Goal: Find specific page/section: Find specific page/section

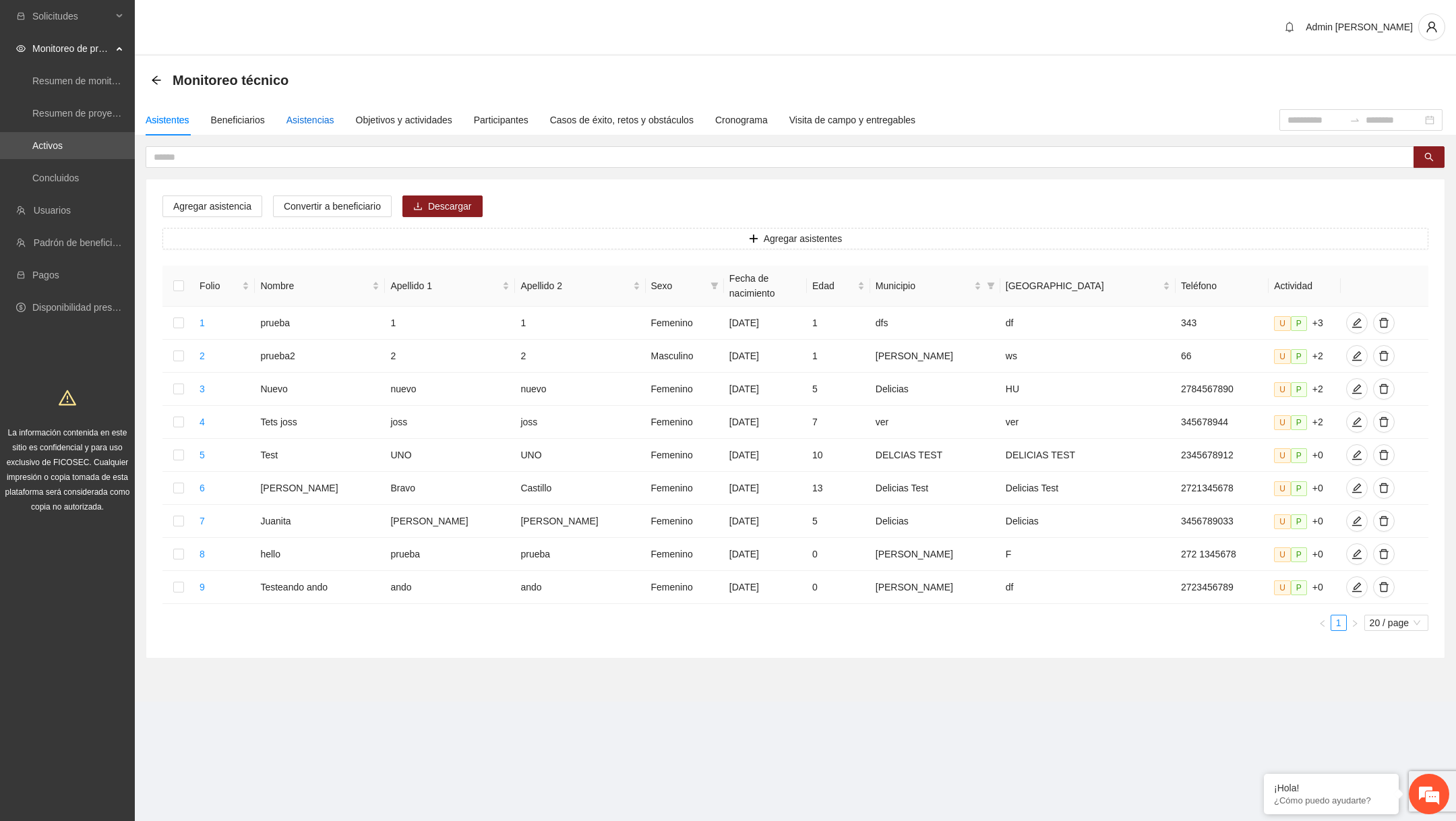
click at [331, 126] on div "Asistencias" at bounding box center [310, 119] width 48 height 15
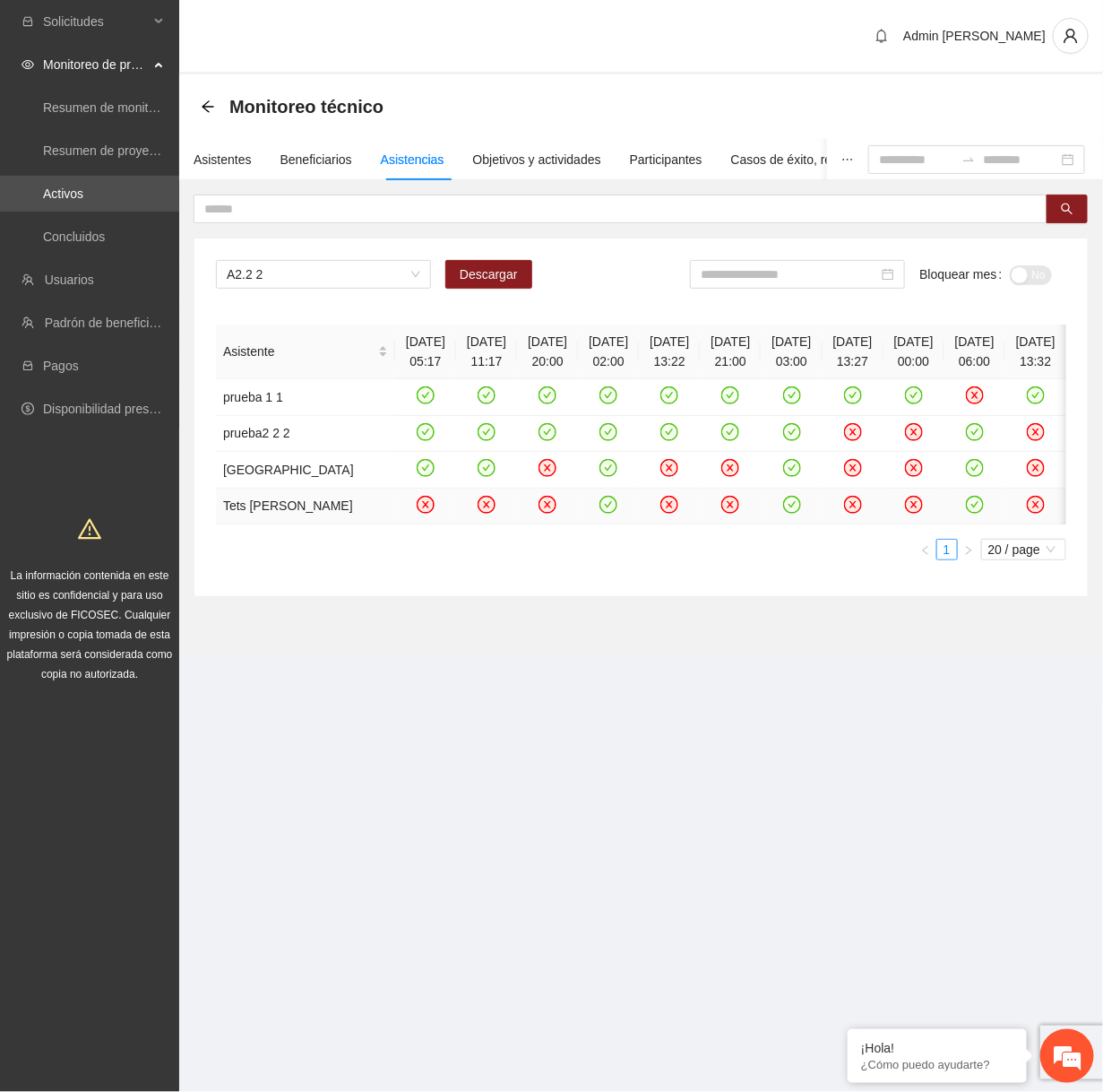
click at [417, 514] on icon "close-circle" at bounding box center [426, 504] width 18 height 18
click at [815, 704] on section "Admin [PERSON_NAME] Monitoreo técnico Asistentes Beneficiarios Asistencias Obje…" at bounding box center [641, 352] width 924 height 704
click at [317, 169] on div "Beneficiarios" at bounding box center [316, 159] width 72 height 41
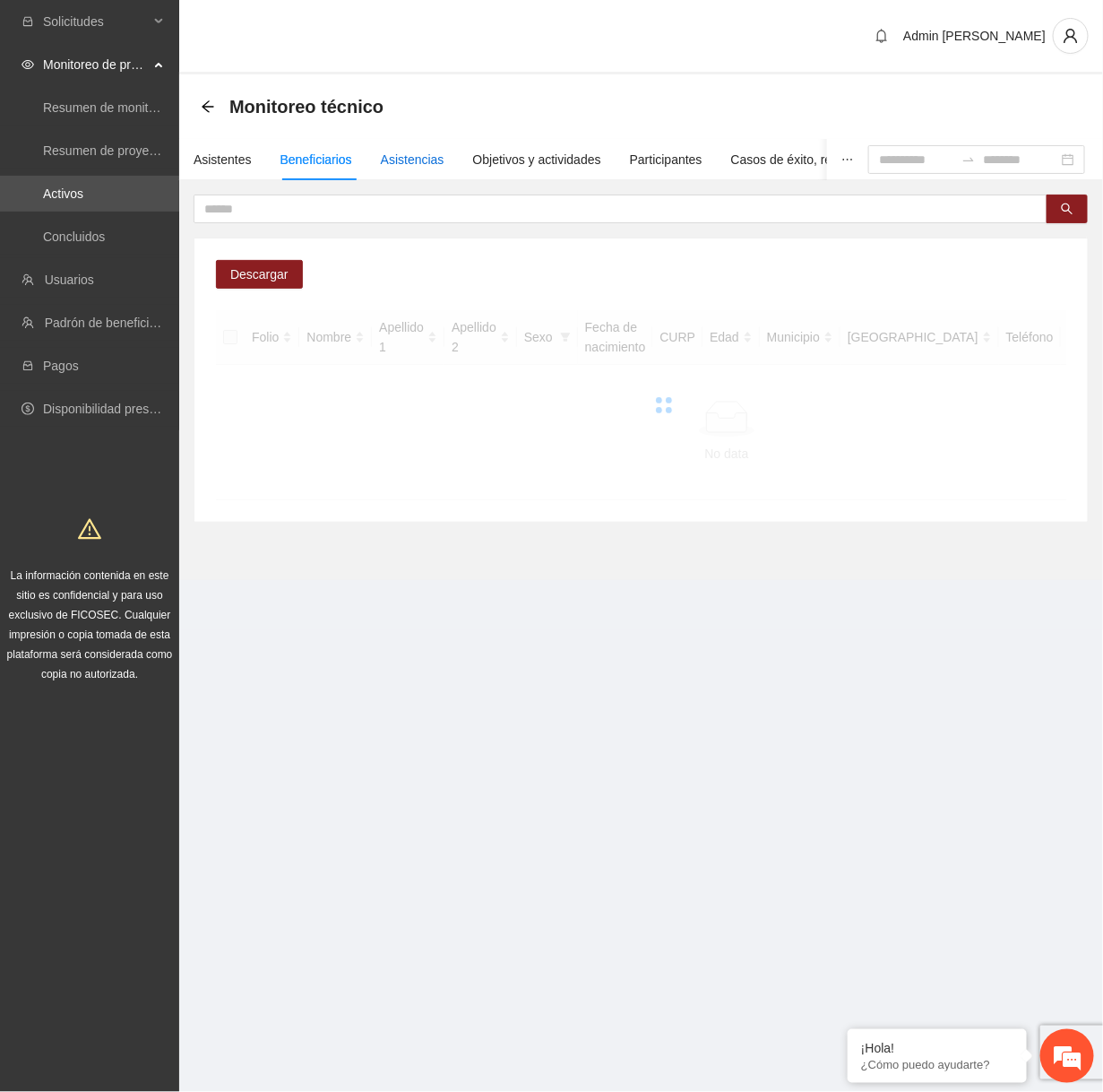
click at [431, 160] on div "Asistencias" at bounding box center [412, 159] width 64 height 20
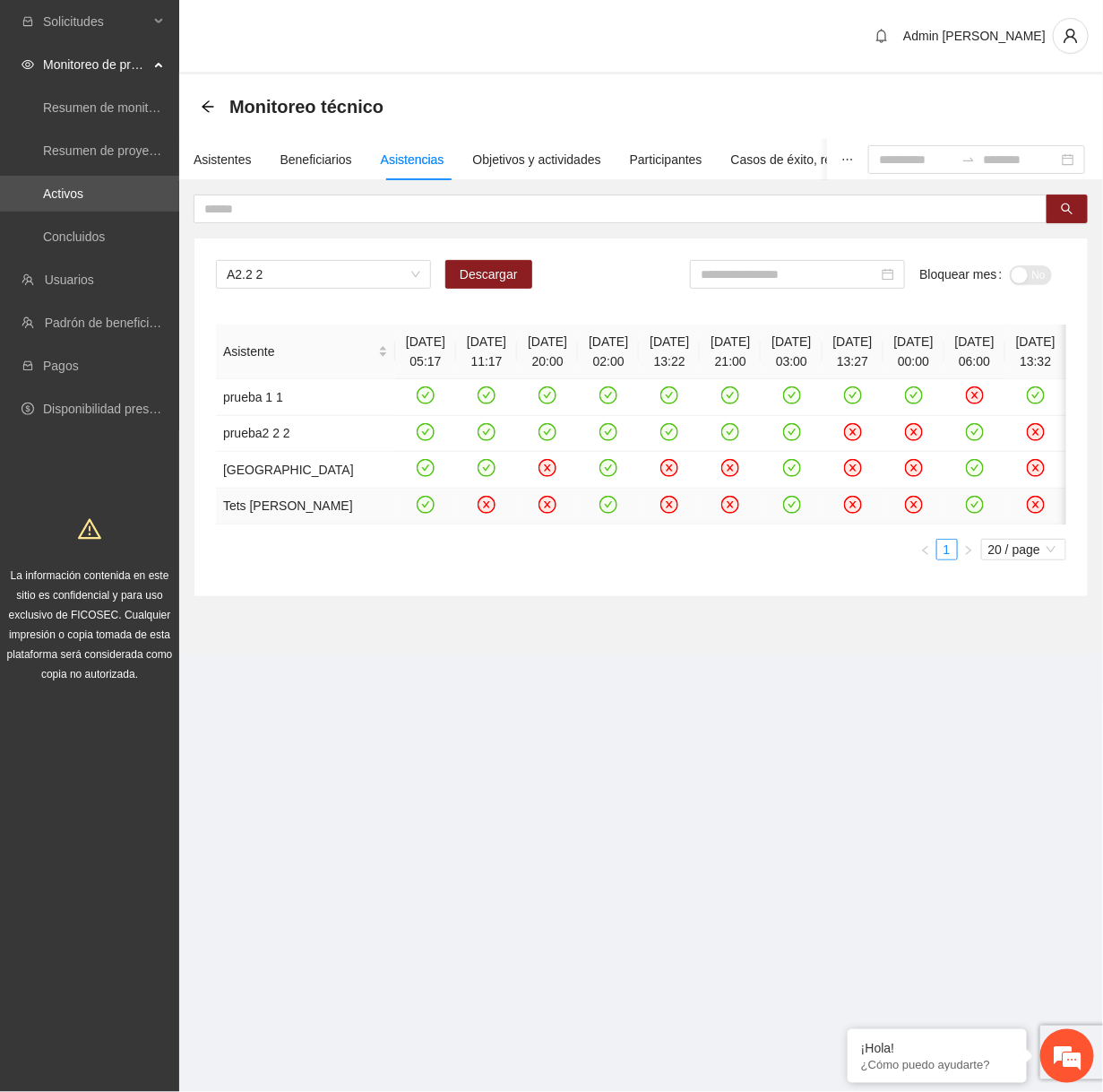
click at [483, 508] on icon "close-circle" at bounding box center [486, 504] width 7 height 7
